Goal: Task Accomplishment & Management: Complete application form

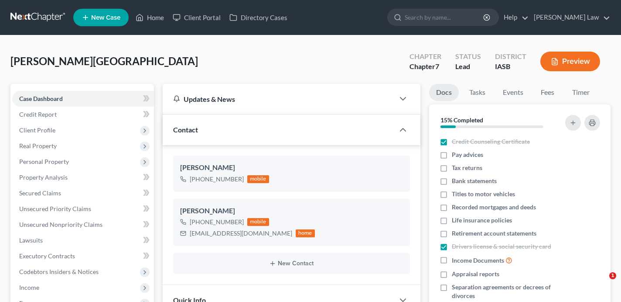
select select "0"
click at [154, 16] on link "Home" at bounding box center [149, 18] width 37 height 16
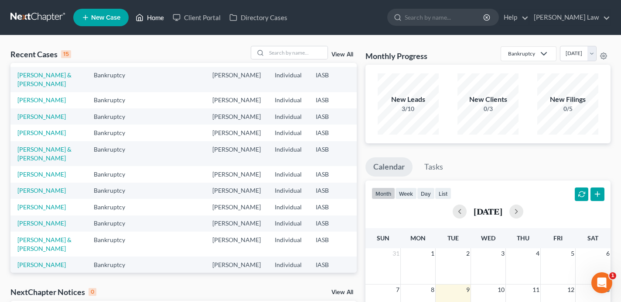
scroll to position [66, 0]
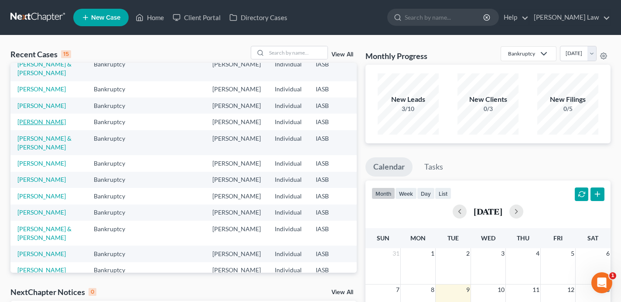
click at [24, 125] on link "Marshall, Verna" at bounding box center [41, 121] width 48 height 7
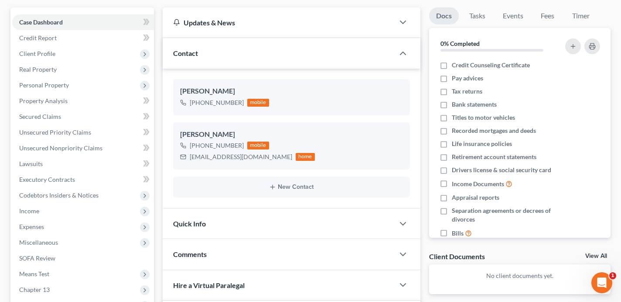
scroll to position [81, 0]
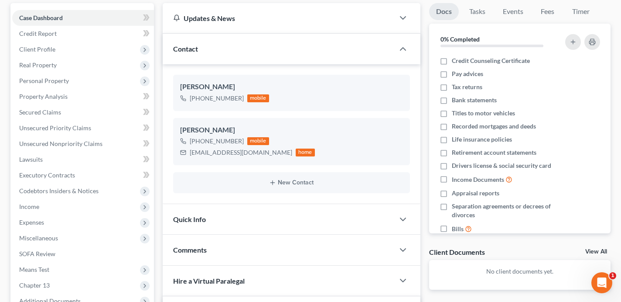
click at [260, 225] on div "Quick Info" at bounding box center [279, 219] width 232 height 30
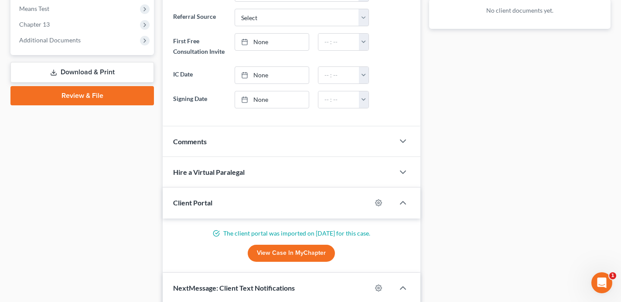
scroll to position [369, 0]
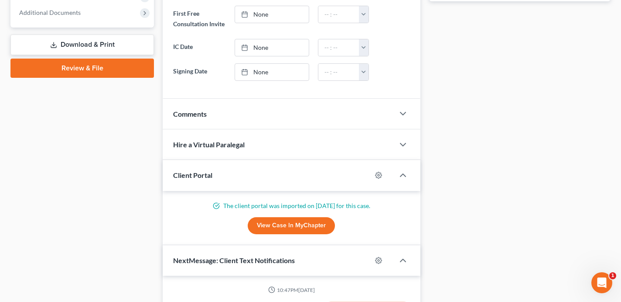
click at [323, 114] on div "Comments" at bounding box center [279, 114] width 232 height 30
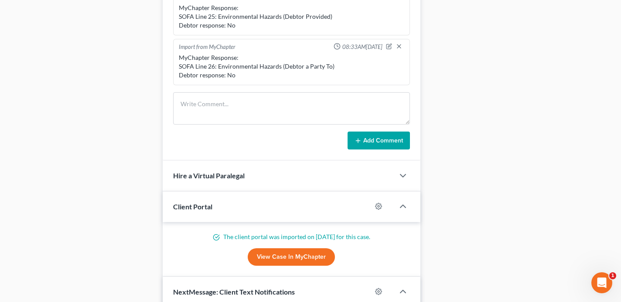
scroll to position [556, 0]
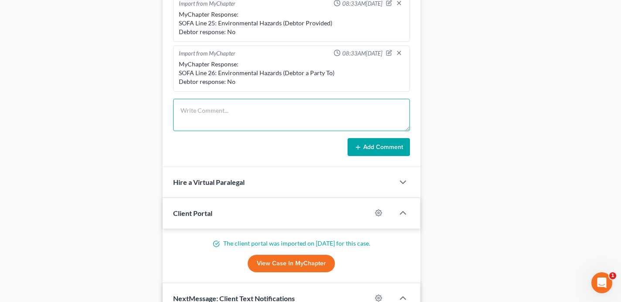
click at [240, 112] on textarea at bounding box center [291, 115] width 237 height 32
type textarea "[PERSON_NAME] SS# - 483-98-7232"
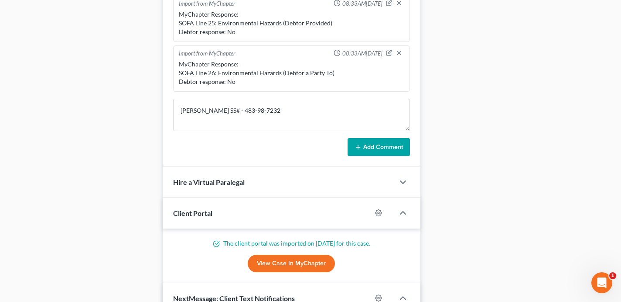
click at [379, 141] on button "Add Comment" at bounding box center [379, 147] width 62 height 18
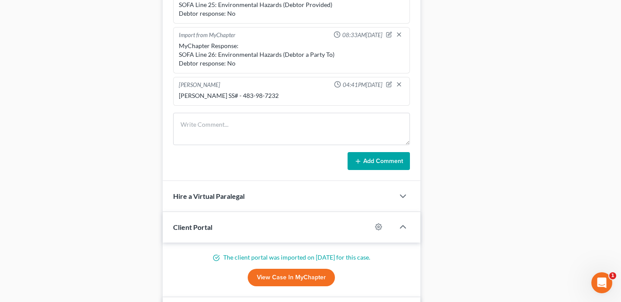
scroll to position [540, 0]
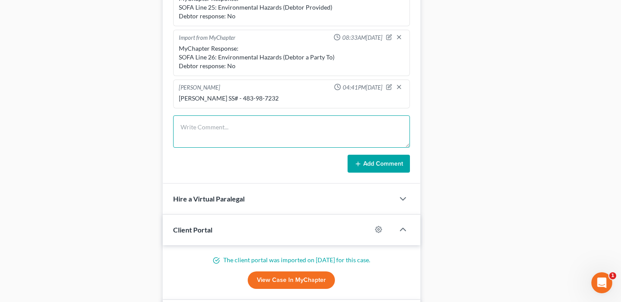
click at [232, 131] on textarea at bounding box center [291, 131] width 237 height 32
type textarea "[PERSON_NAME] SS#: 479-76-7554"
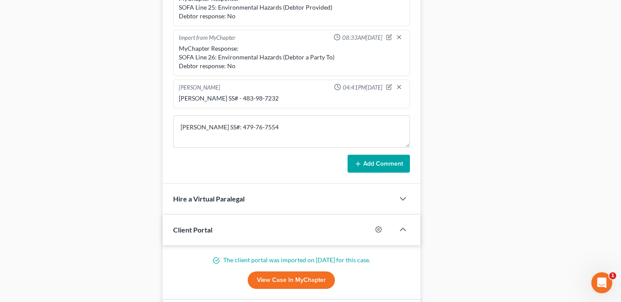
click at [385, 167] on button "Add Comment" at bounding box center [379, 163] width 62 height 18
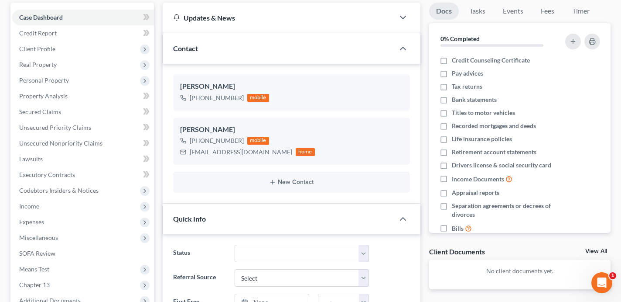
scroll to position [0, 0]
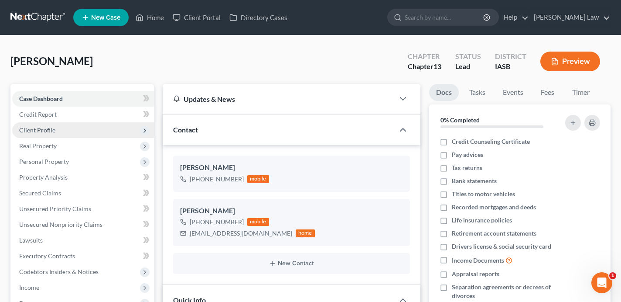
click at [108, 132] on span "Client Profile" at bounding box center [83, 130] width 142 height 16
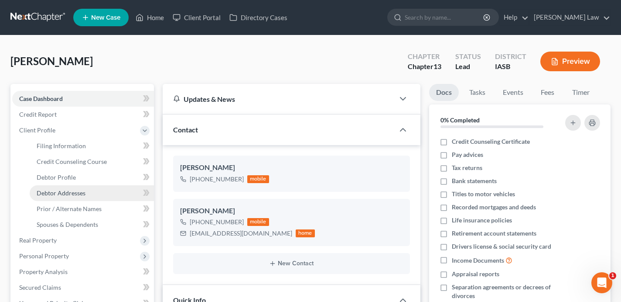
click at [96, 193] on link "Debtor Addresses" at bounding box center [92, 193] width 124 height 16
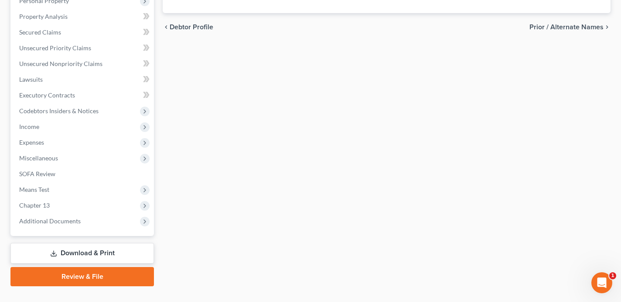
scroll to position [271, 0]
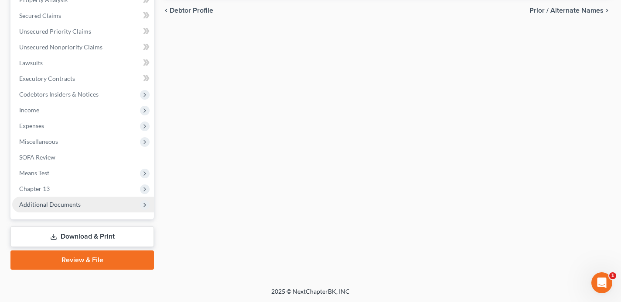
click at [99, 202] on span "Additional Documents" at bounding box center [83, 204] width 142 height 16
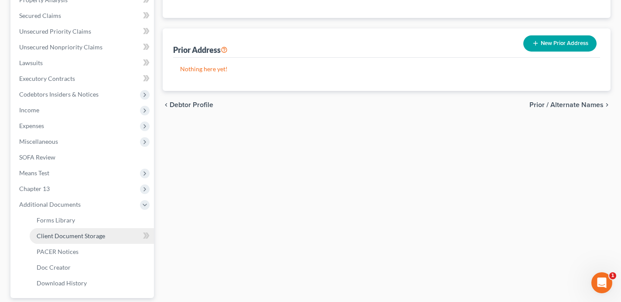
click at [95, 236] on span "Client Document Storage" at bounding box center [71, 235] width 69 height 7
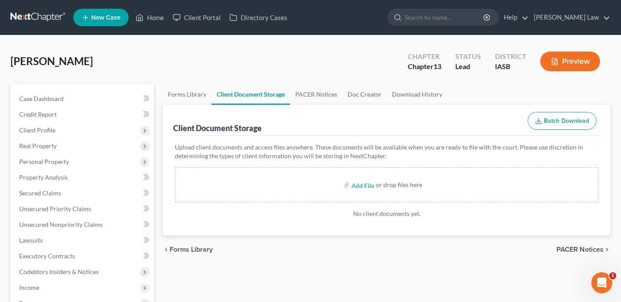
click at [314, 185] on div "Add File or drop files here" at bounding box center [387, 184] width 424 height 35
click at [370, 187] on input "file" at bounding box center [362, 185] width 21 height 16
type input "C:\fakepath\Verna Marshall - CCC1 Debtor .pdf"
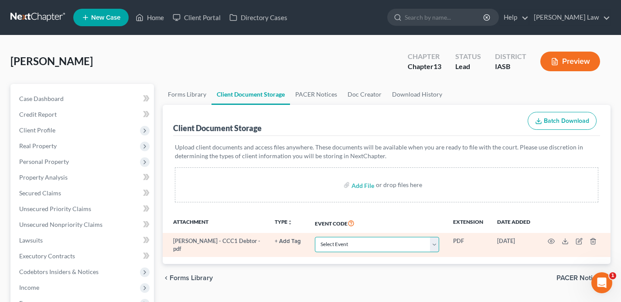
click at [378, 239] on select "Select Event Certificate of Credit Counseling for Debtor Certificate of Credit …" at bounding box center [377, 244] width 124 height 15
select select "0"
click at [316, 237] on select "Select Event Certificate of Credit Counseling for Debtor Certificate of Credit …" at bounding box center [377, 244] width 124 height 15
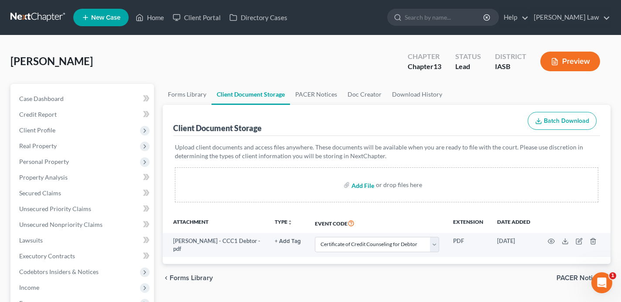
click at [361, 186] on input "file" at bounding box center [362, 185] width 21 height 16
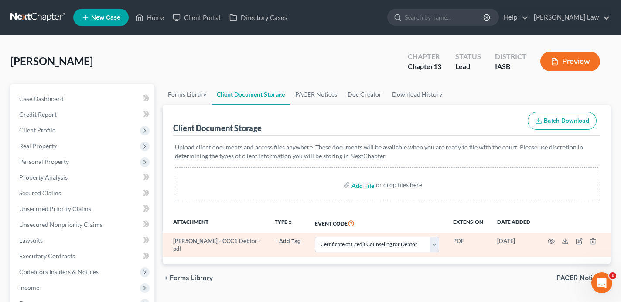
type input "C:\fakepath\Verna Marshall - CCC1 Joint Debtor .pdf"
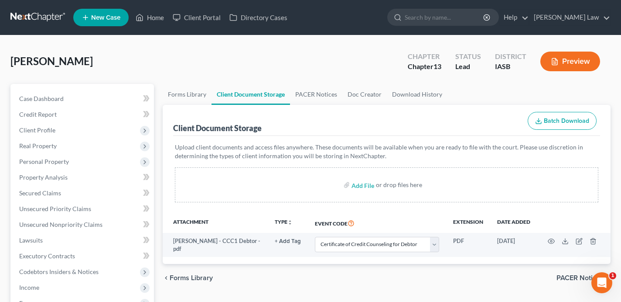
select select "0"
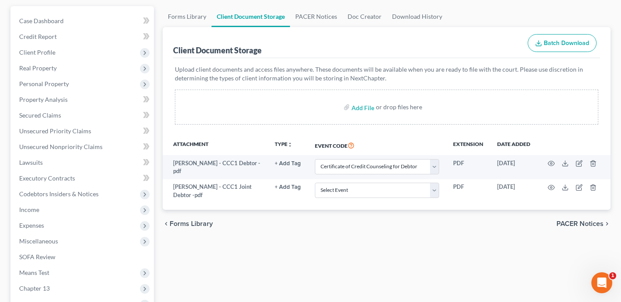
scroll to position [124, 0]
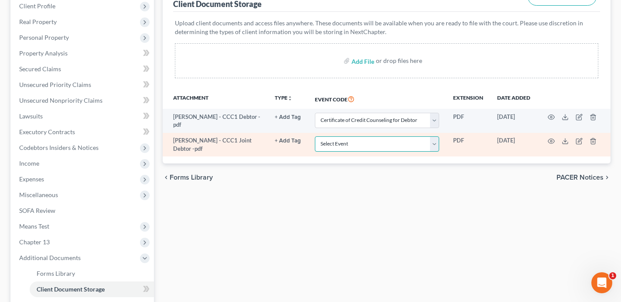
click at [357, 144] on select "Select Event Certificate of Credit Counseling for Debtor Certificate of Credit …" at bounding box center [377, 143] width 124 height 15
select select "1"
click at [316, 136] on select "Select Event Certificate of Credit Counseling for Debtor Certificate of Credit …" at bounding box center [377, 143] width 124 height 15
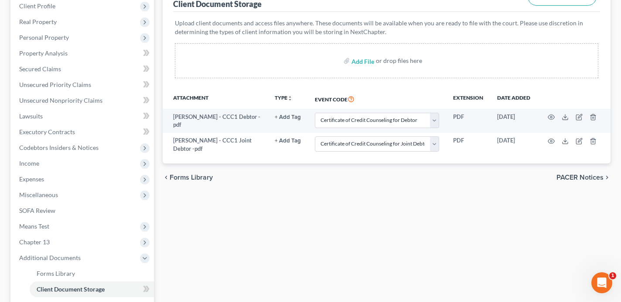
click at [299, 215] on div "Forms Library Client Document Storage PACER Notices Doc Creator Download Histor…" at bounding box center [386, 180] width 457 height 441
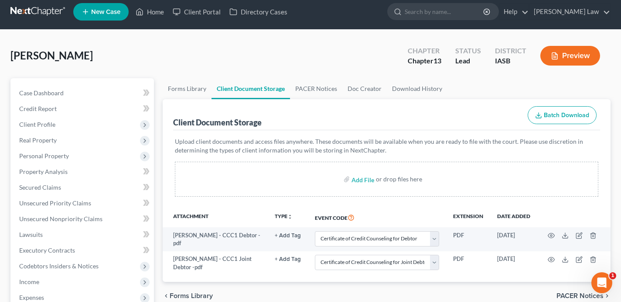
scroll to position [0, 0]
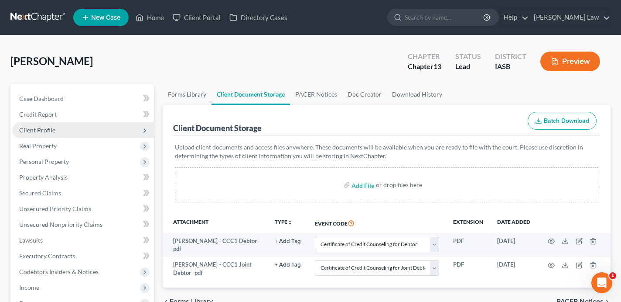
click at [97, 131] on span "Client Profile" at bounding box center [83, 130] width 142 height 16
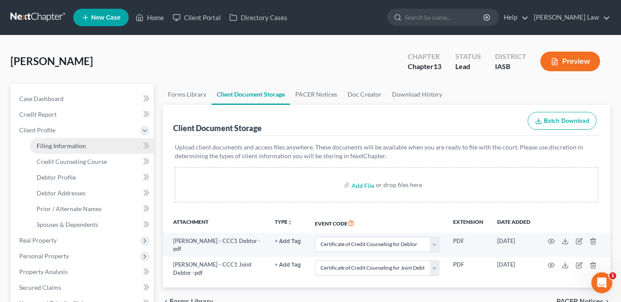
click at [100, 143] on link "Filing Information" at bounding box center [92, 146] width 124 height 16
select select "1"
select select "0"
select select "3"
select select "30"
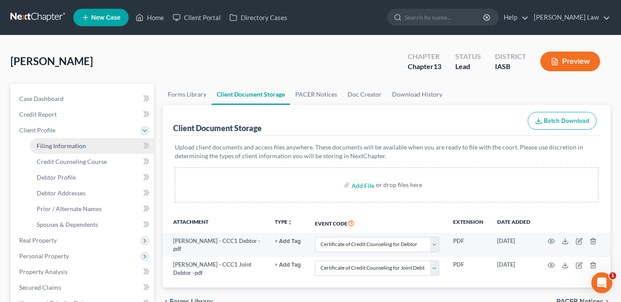
select select "16"
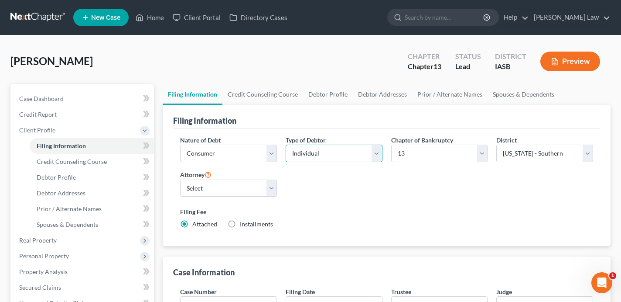
click at [335, 152] on select "Select Individual Joint" at bounding box center [334, 152] width 97 height 17
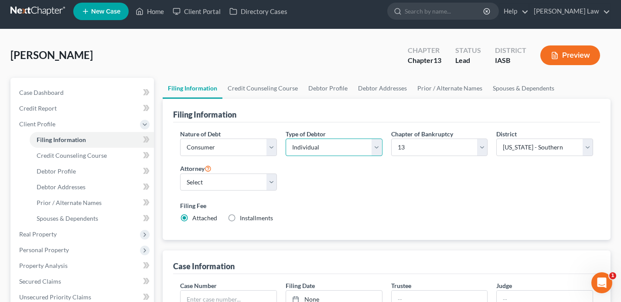
scroll to position [8, 0]
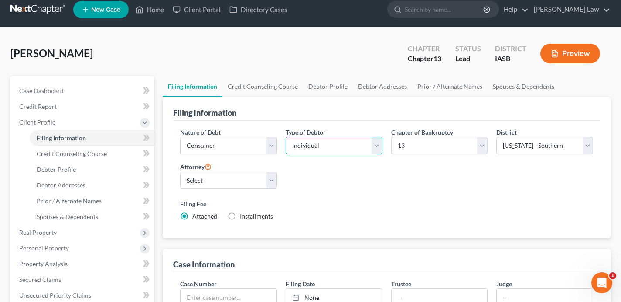
click at [332, 146] on select "Select Individual Joint" at bounding box center [334, 145] width 97 height 17
select select "1"
click at [286, 154] on select "Select Individual Joint" at bounding box center [334, 145] width 97 height 17
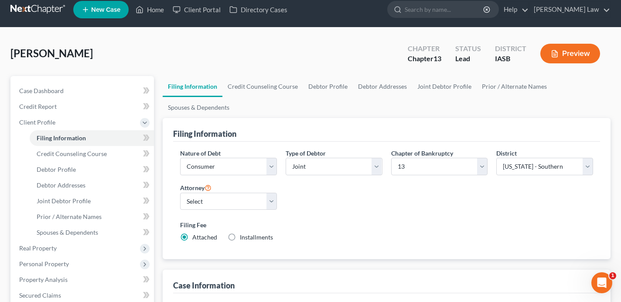
click at [395, 220] on label "Filing Fee" at bounding box center [386, 224] width 413 height 9
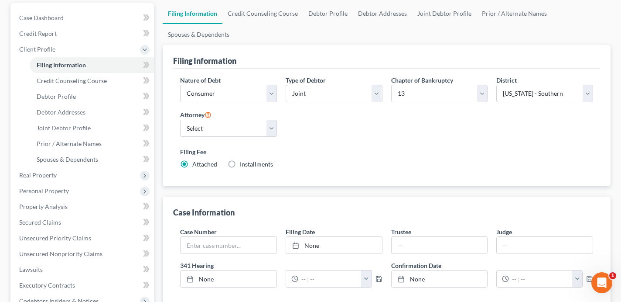
scroll to position [51, 0]
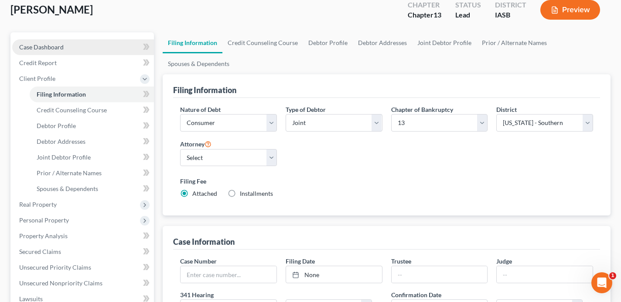
click at [80, 47] on link "Case Dashboard" at bounding box center [83, 47] width 142 height 16
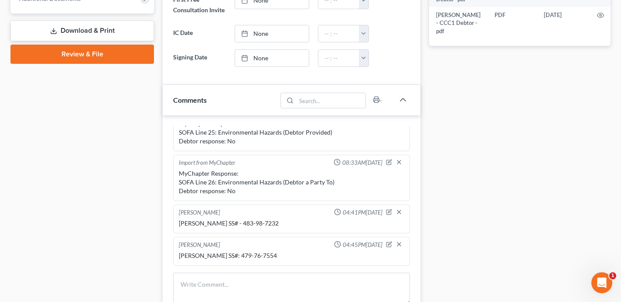
scroll to position [158, 0]
drag, startPoint x: 274, startPoint y: 222, endPoint x: 236, endPoint y: 223, distance: 38.0
click at [236, 223] on div "[PERSON_NAME] SS# - 483-98-7232" at bounding box center [292, 223] width 226 height 9
copy div "483-98-7232"
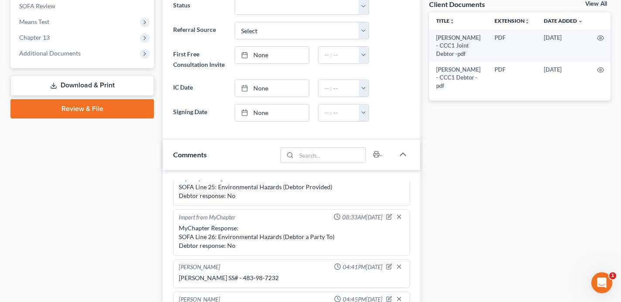
scroll to position [323, 0]
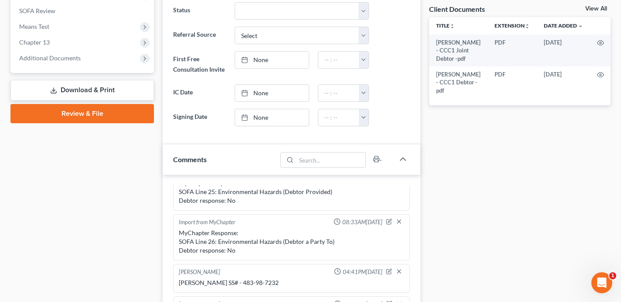
click at [95, 110] on link "Review & File" at bounding box center [82, 113] width 144 height 19
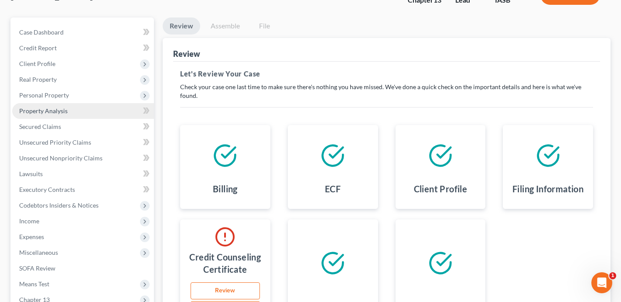
scroll to position [58, 0]
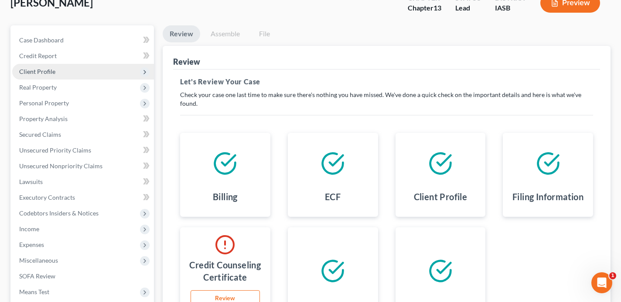
click at [79, 71] on span "Client Profile" at bounding box center [83, 72] width 142 height 16
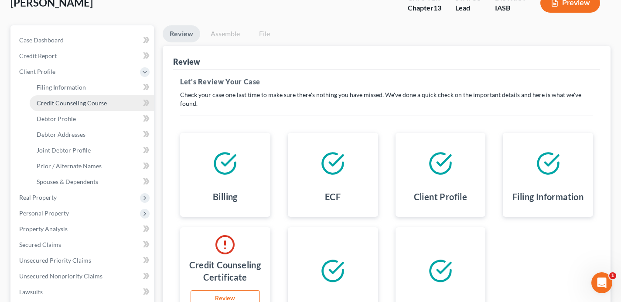
click at [85, 101] on span "Credit Counseling Course" at bounding box center [72, 102] width 70 height 7
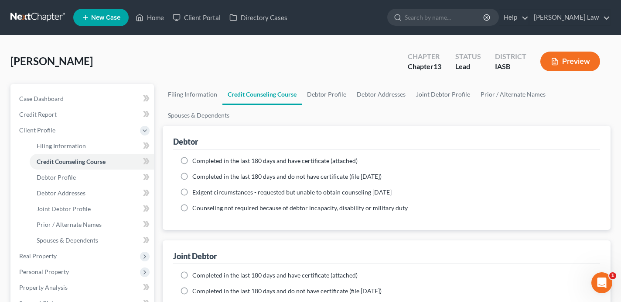
click at [192, 159] on label "Completed in the last 180 days and have certificate (attached)" at bounding box center [274, 160] width 165 height 9
click at [196, 159] on input "Completed in the last 180 days and have certificate (attached)" at bounding box center [199, 159] width 6 height 6
radio input "true"
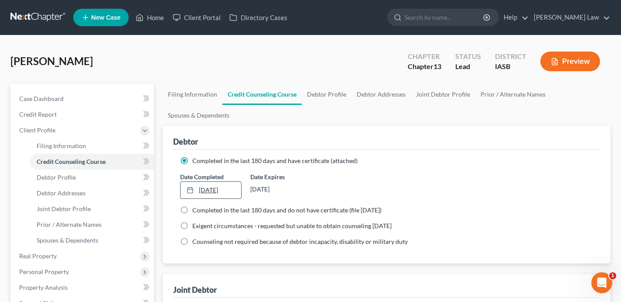
click at [206, 184] on link "9/9/2025" at bounding box center [211, 190] width 61 height 17
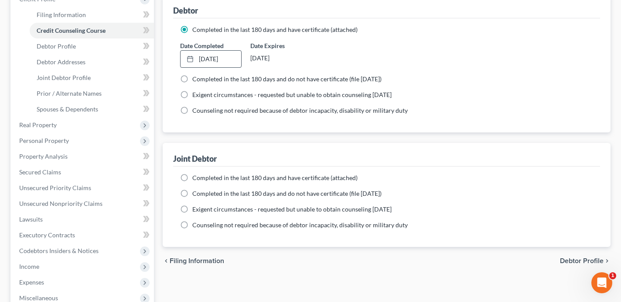
scroll to position [204, 0]
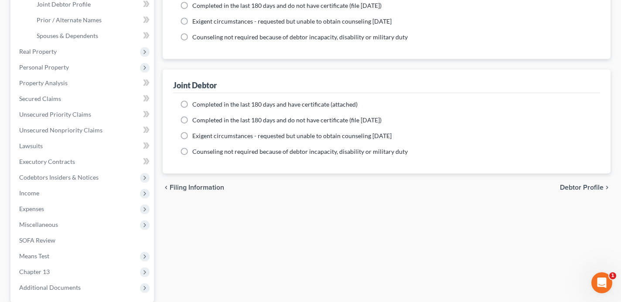
click at [192, 103] on label "Completed in the last 180 days and have certificate (attached)" at bounding box center [274, 104] width 165 height 9
click at [196, 103] on input "Completed in the last 180 days and have certificate (attached)" at bounding box center [199, 103] width 6 height 6
radio input "true"
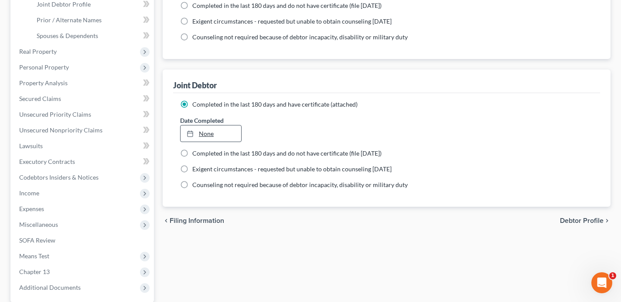
click at [205, 134] on link "None" at bounding box center [211, 133] width 61 height 17
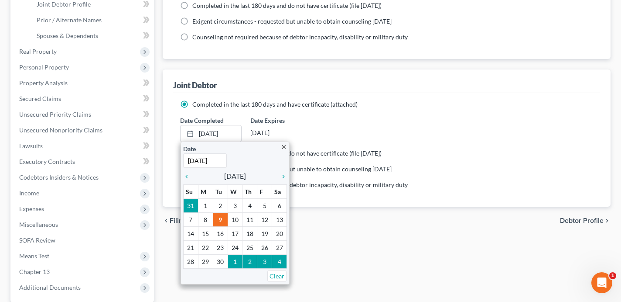
click at [339, 237] on div "Filing Information Credit Counseling Course Debtor Profile Debtor Addresses Joi…" at bounding box center [386, 116] width 457 height 473
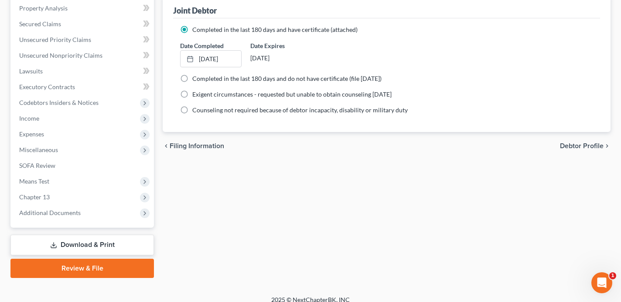
scroll to position [287, 0]
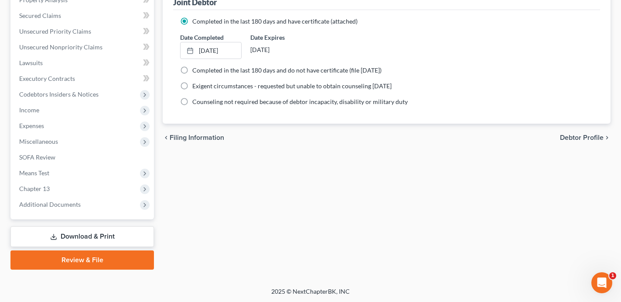
click at [102, 262] on link "Review & File" at bounding box center [82, 259] width 144 height 19
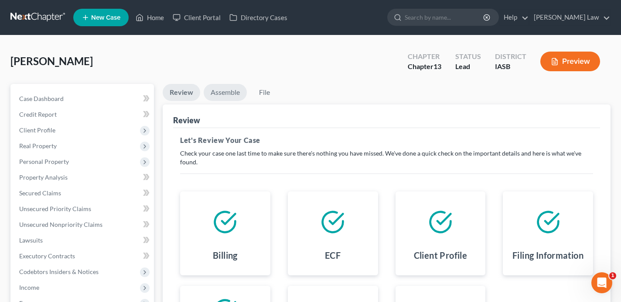
click at [236, 92] on link "Assemble" at bounding box center [225, 92] width 43 height 17
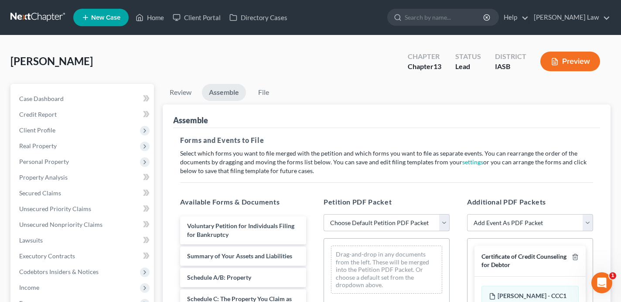
click at [363, 225] on select "Choose Default Petition PDF Packet Emergency Filing (Voluntary Petition and Cre…" at bounding box center [387, 222] width 126 height 17
select select "0"
click at [324, 214] on select "Choose Default Petition PDF Packet Emergency Filing (Voluntary Petition and Cre…" at bounding box center [387, 222] width 126 height 17
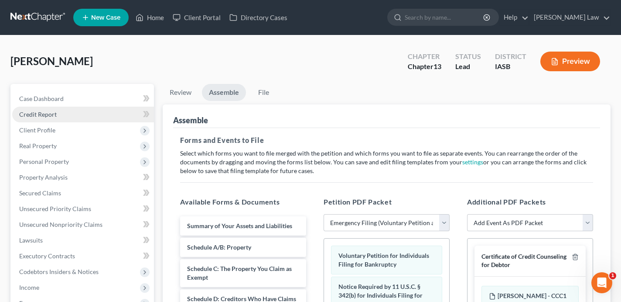
click at [88, 112] on link "Credit Report" at bounding box center [83, 114] width 142 height 16
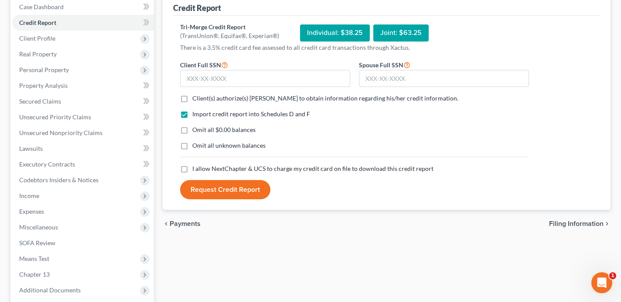
scroll to position [94, 0]
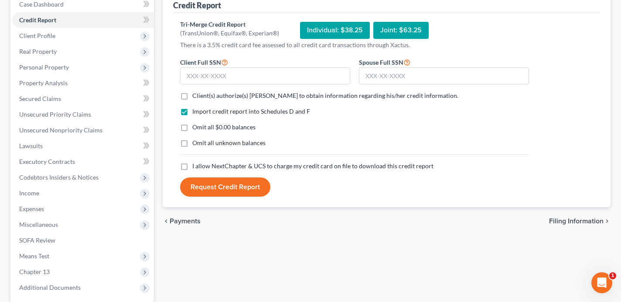
click at [192, 94] on label "Client(s) authorize(s) Zisman Law to obtain information regarding his/her credi…" at bounding box center [325, 95] width 266 height 9
click at [196, 94] on input "Client(s) authorize(s) Zisman Law to obtain information regarding his/her credi…" at bounding box center [199, 94] width 6 height 6
checkbox input "true"
click at [192, 126] on label "Omit all $0.00 balances" at bounding box center [223, 127] width 63 height 9
click at [196, 126] on input "Omit all $0.00 balances" at bounding box center [199, 126] width 6 height 6
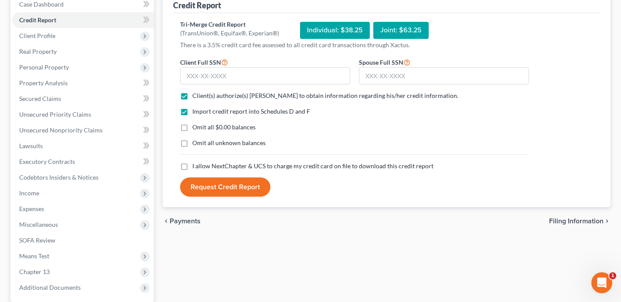
checkbox input "true"
click at [192, 165] on label "I allow NextChapter & UCS to charge my credit card on file to download this cre…" at bounding box center [312, 165] width 241 height 9
click at [196, 165] on input "I allow NextChapter & UCS to charge my credit card on file to download this cre…" at bounding box center [199, 164] width 6 height 6
checkbox input "true"
click at [229, 69] on input "text" at bounding box center [265, 75] width 170 height 17
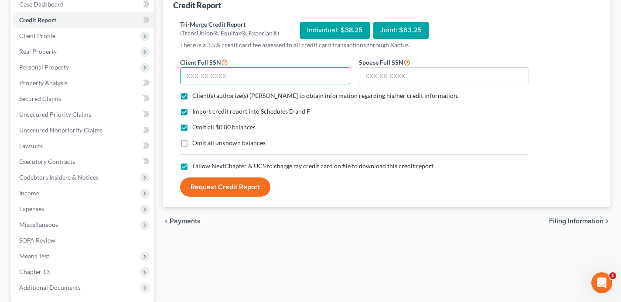
paste input "483-98-7232"
type input "483-98-7232"
click at [393, 76] on input "text" at bounding box center [444, 75] width 170 height 17
paste input "479-76-7554"
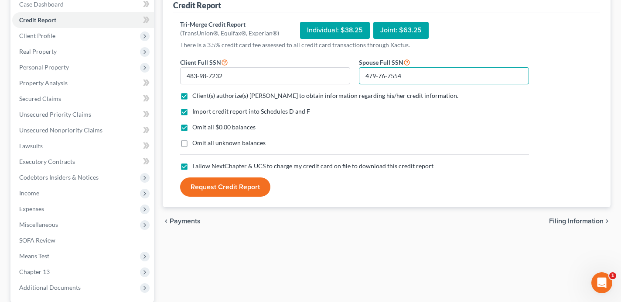
type input "479-76-7554"
click at [209, 189] on button "Request Credit Report" at bounding box center [225, 186] width 90 height 19
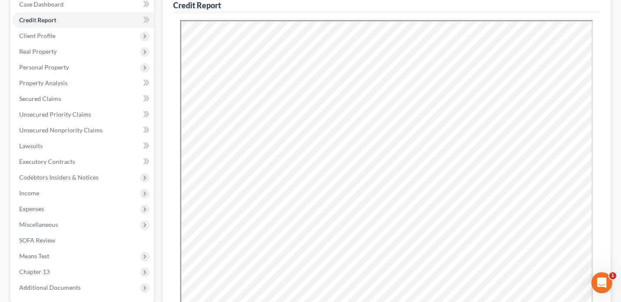
scroll to position [0, 0]
click at [88, 98] on link "Secured Claims" at bounding box center [83, 99] width 142 height 16
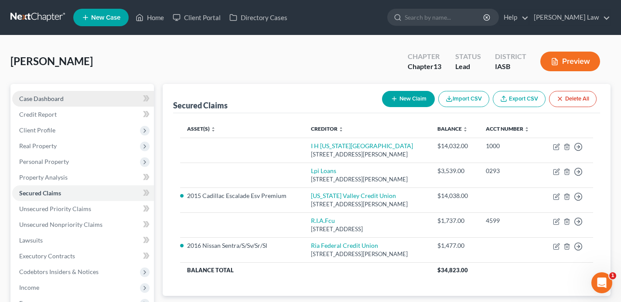
click at [104, 96] on link "Case Dashboard" at bounding box center [83, 99] width 142 height 16
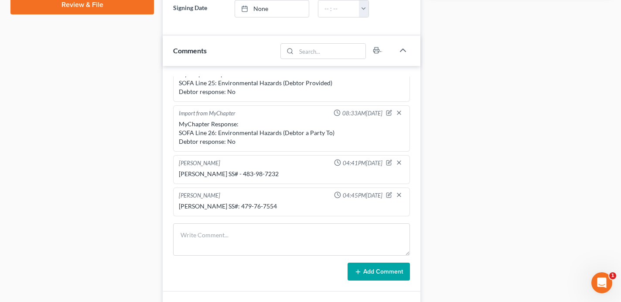
scroll to position [158, 0]
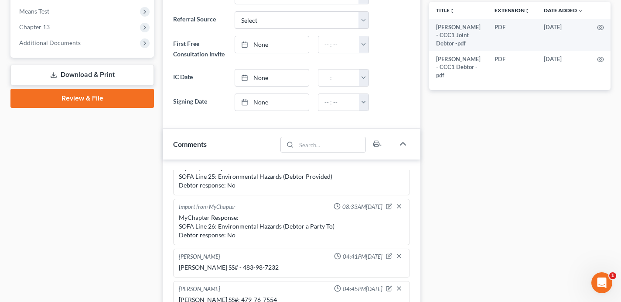
click at [91, 98] on link "Review & File" at bounding box center [82, 98] width 144 height 19
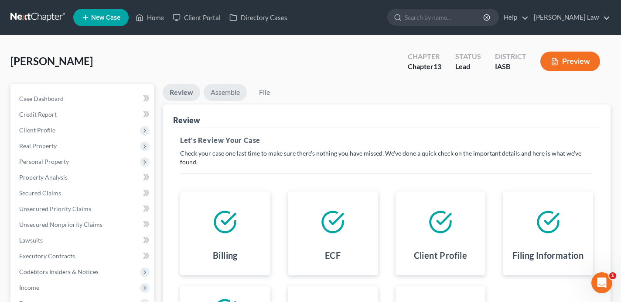
click at [225, 93] on link "Assemble" at bounding box center [225, 92] width 43 height 17
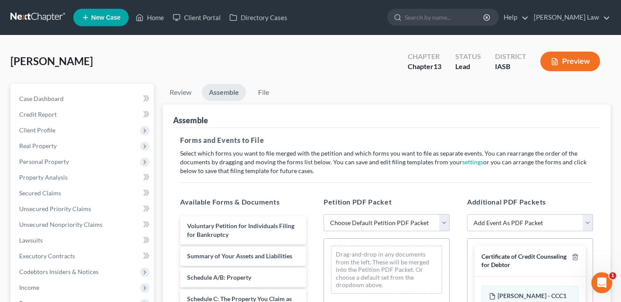
click at [384, 220] on select "Choose Default Petition PDF Packet Emergency Filing (Voluntary Petition and Cre…" at bounding box center [387, 222] width 126 height 17
select select "0"
click at [324, 214] on select "Choose Default Petition PDF Packet Emergency Filing (Voluntary Petition and Cre…" at bounding box center [387, 222] width 126 height 17
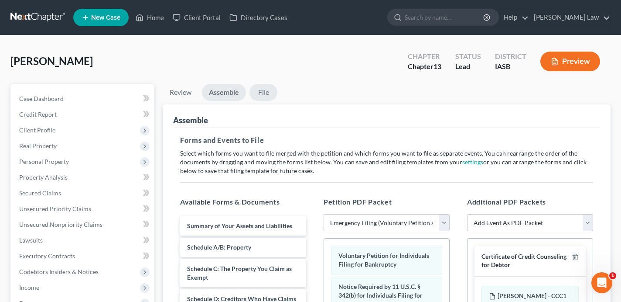
click at [262, 92] on link "File" at bounding box center [264, 92] width 28 height 17
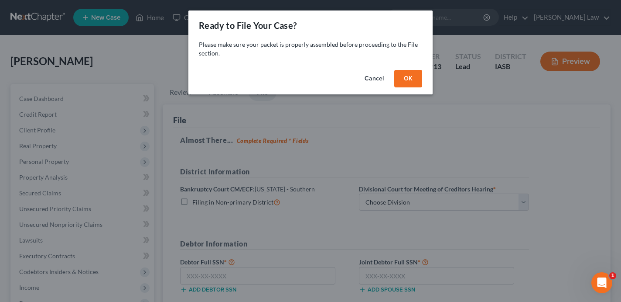
click at [411, 79] on button "OK" at bounding box center [409, 78] width 28 height 17
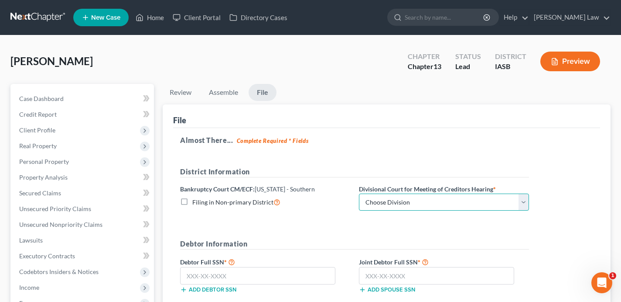
click at [428, 201] on select "Choose Division Central Eastern Western" at bounding box center [444, 201] width 170 height 17
select select "1"
click at [359, 193] on select "Choose Division Central Eastern Western" at bounding box center [444, 201] width 170 height 17
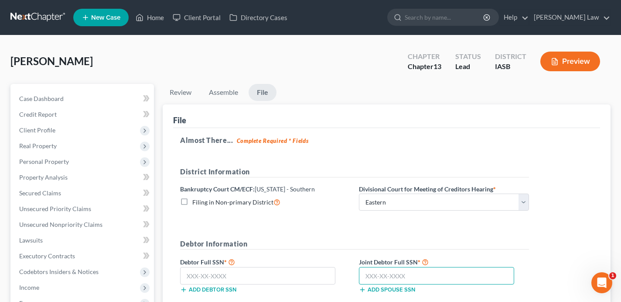
click at [418, 274] on input "text" at bounding box center [436, 275] width 155 height 17
paste input "479-76-7554"
type input "479-76-7554"
click at [219, 276] on input "text" at bounding box center [257, 275] width 155 height 17
paste input "483-98-7232"
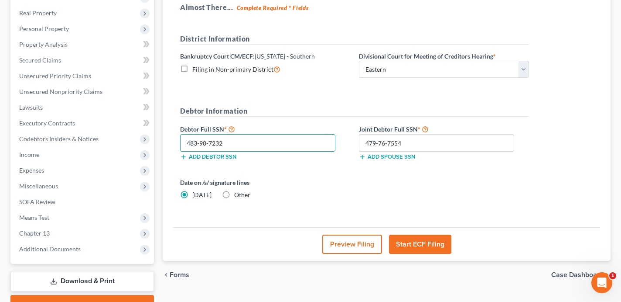
scroll to position [177, 0]
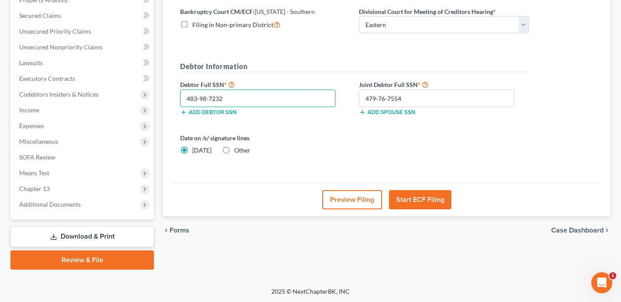
type input "483-98-7232"
click at [419, 200] on button "Start ECF Filing" at bounding box center [420, 199] width 62 height 19
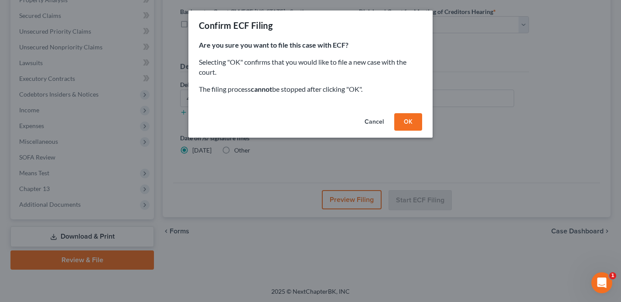
click at [406, 125] on button "OK" at bounding box center [409, 121] width 28 height 17
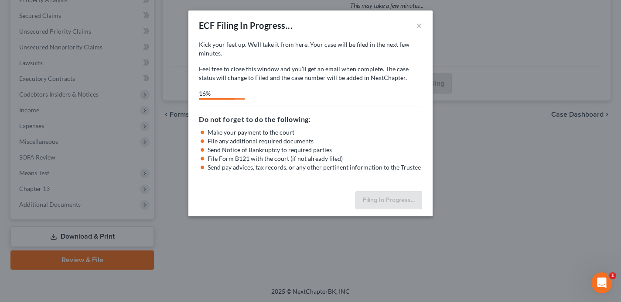
select select "1"
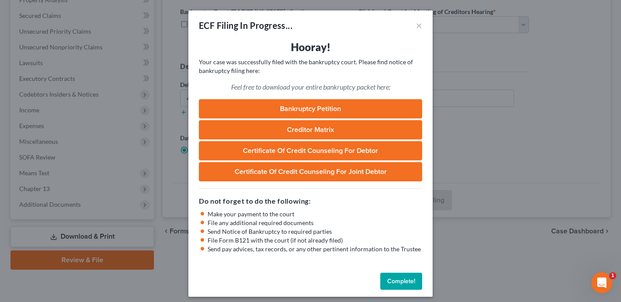
click at [395, 277] on button "Complete!" at bounding box center [402, 280] width 42 height 17
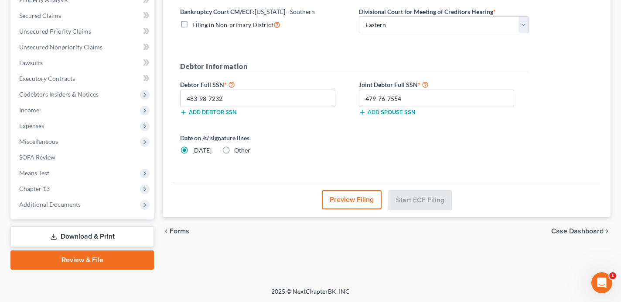
scroll to position [0, 0]
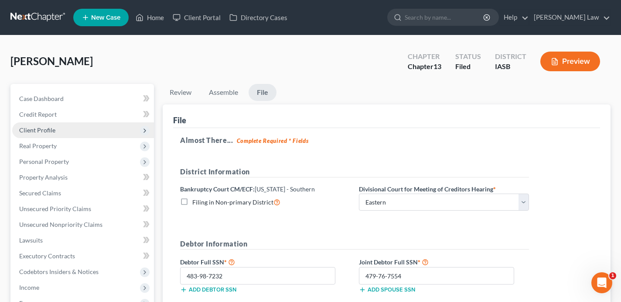
click at [72, 134] on span "Client Profile" at bounding box center [83, 130] width 142 height 16
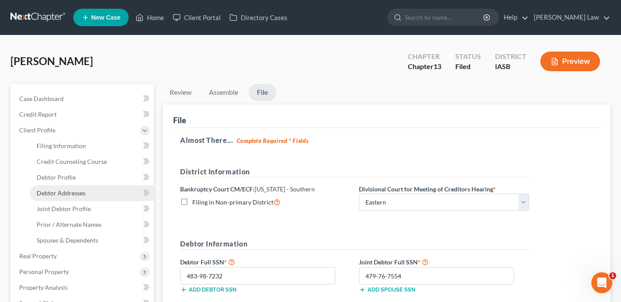
click at [78, 189] on span "Debtor Addresses" at bounding box center [61, 192] width 49 height 7
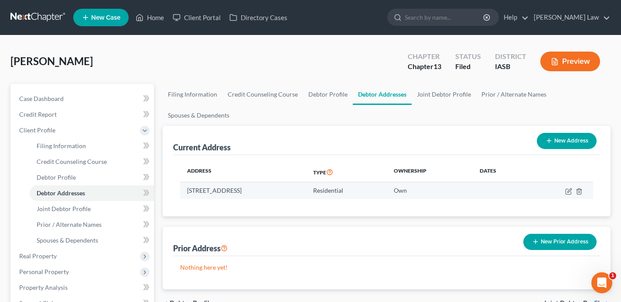
drag, startPoint x: 316, startPoint y: 189, endPoint x: 190, endPoint y: 190, distance: 126.6
click at [190, 190] on td "5524 Appomattox Road, Davenport, IA 52806" at bounding box center [243, 190] width 126 height 17
drag, startPoint x: 312, startPoint y: 190, endPoint x: 188, endPoint y: 191, distance: 124.4
click at [188, 191] on td "5524 Appomattox Road, Davenport, IA 52806" at bounding box center [243, 190] width 126 height 17
copy td "5524 Appomattox Road, Davenport, IA 52806"
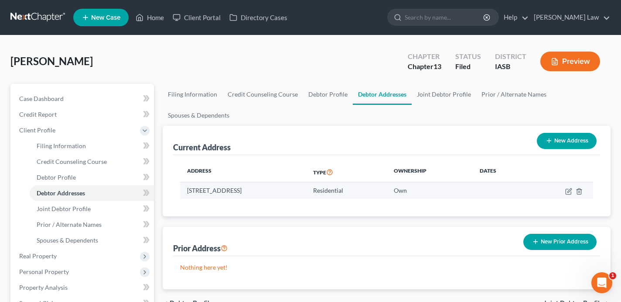
click at [306, 197] on td "5524 Appomattox Road, Davenport, IA 52806" at bounding box center [243, 190] width 126 height 17
drag, startPoint x: 313, startPoint y: 189, endPoint x: 182, endPoint y: 185, distance: 130.5
click at [182, 185] on td "5524 Appomattox Road, Davenport, IA 52806" at bounding box center [243, 190] width 126 height 17
copy td "5524 Appomattox Road, Davenport, IA 52806"
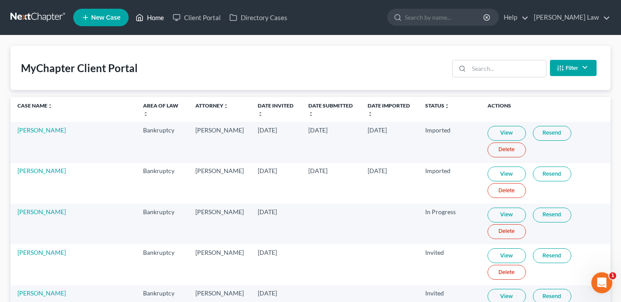
click at [154, 17] on link "Home" at bounding box center [149, 18] width 37 height 16
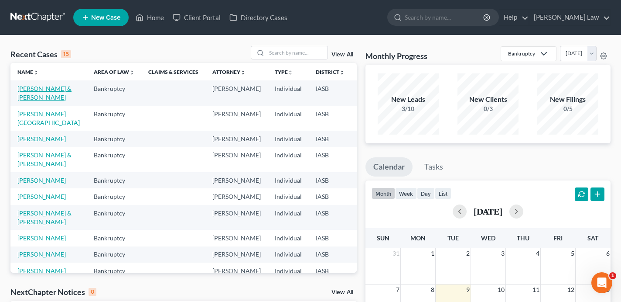
click at [27, 98] on link "[PERSON_NAME] & [PERSON_NAME]" at bounding box center [44, 93] width 54 height 16
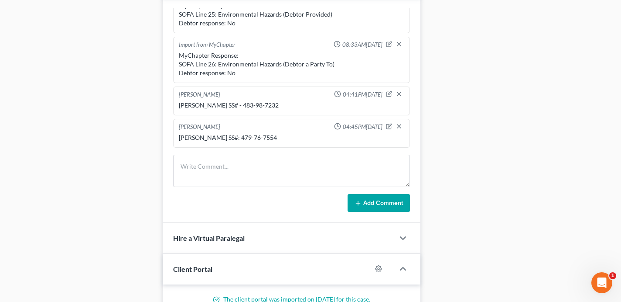
scroll to position [505, 0]
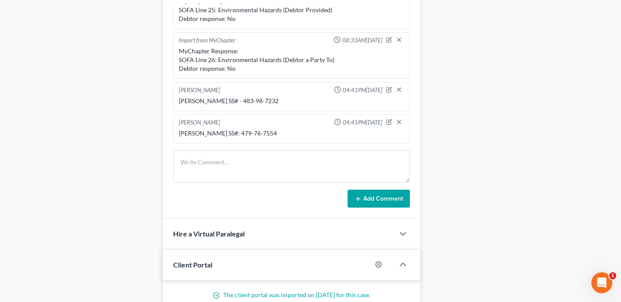
drag, startPoint x: 272, startPoint y: 132, endPoint x: 233, endPoint y: 132, distance: 38.4
click at [233, 132] on div "[PERSON_NAME] SS#: 479-76-7554" at bounding box center [292, 133] width 226 height 9
copy div "479-76-7554"
drag, startPoint x: 274, startPoint y: 100, endPoint x: 237, endPoint y: 101, distance: 37.5
click at [237, 101] on div "[PERSON_NAME] SS# - 483-98-7232" at bounding box center [292, 100] width 226 height 9
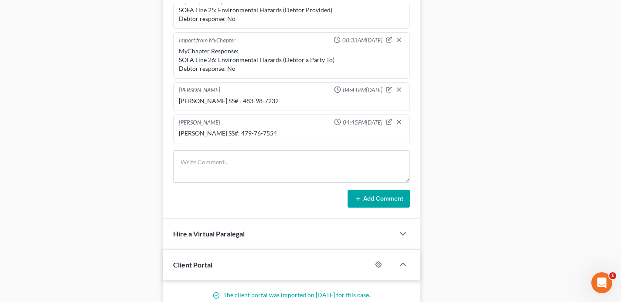
copy div "483-98-7232"
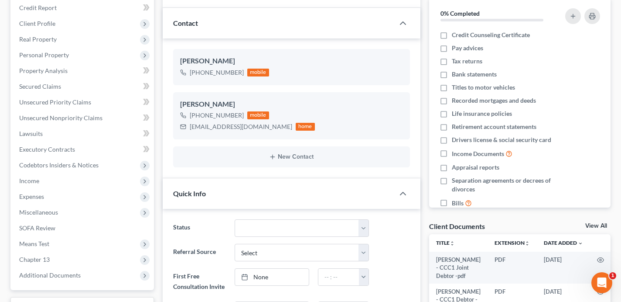
scroll to position [0, 0]
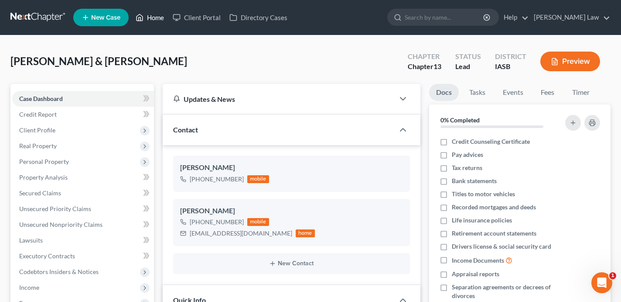
click at [160, 22] on link "Home" at bounding box center [149, 18] width 37 height 16
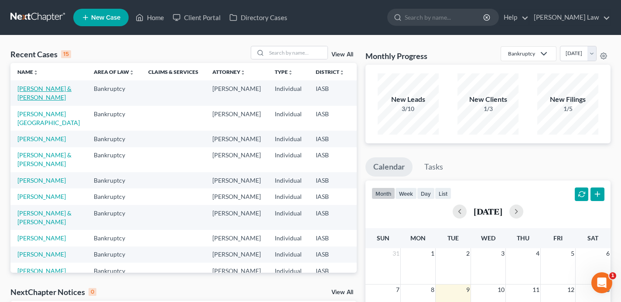
click at [23, 90] on link "[PERSON_NAME] & [PERSON_NAME]" at bounding box center [44, 93] width 54 height 16
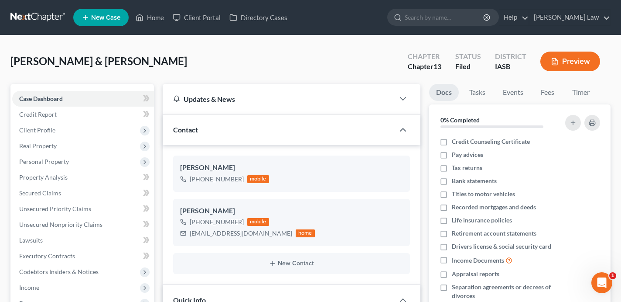
scroll to position [158, 0]
